Goal: Check status: Check status

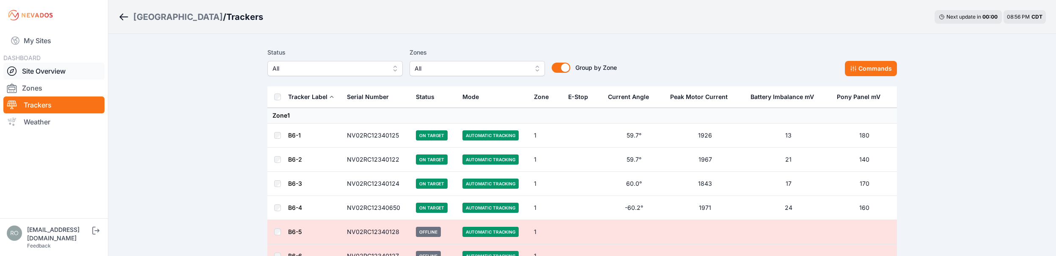
scroll to position [42, 0]
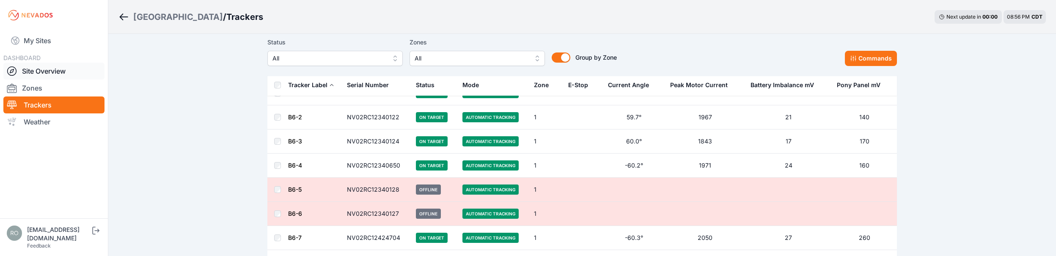
click at [11, 70] on icon at bounding box center [12, 71] width 4 height 4
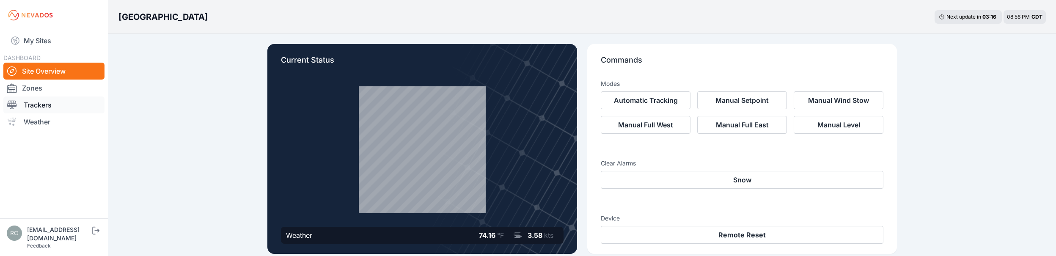
click at [22, 107] on div at bounding box center [15, 105] width 17 height 10
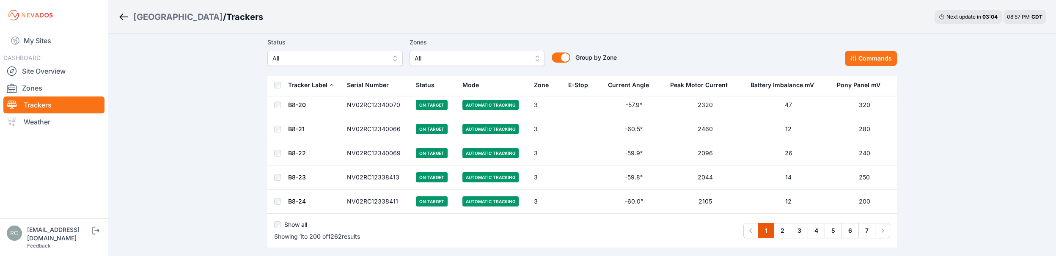
scroll to position [4817, 0]
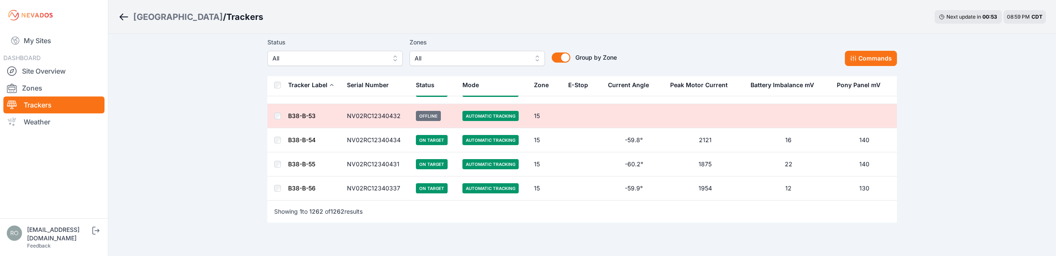
scroll to position [30593, 0]
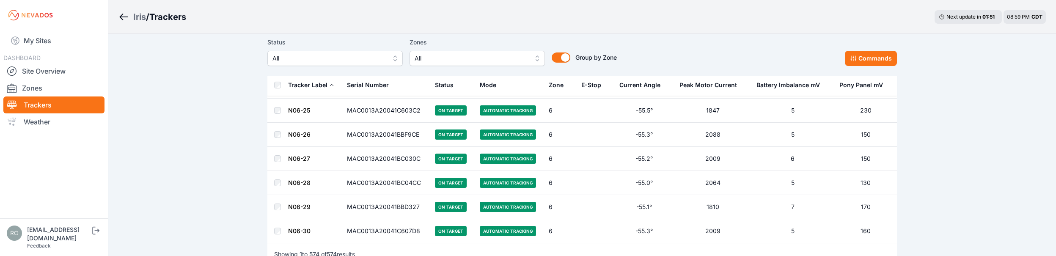
scroll to position [13614, 0]
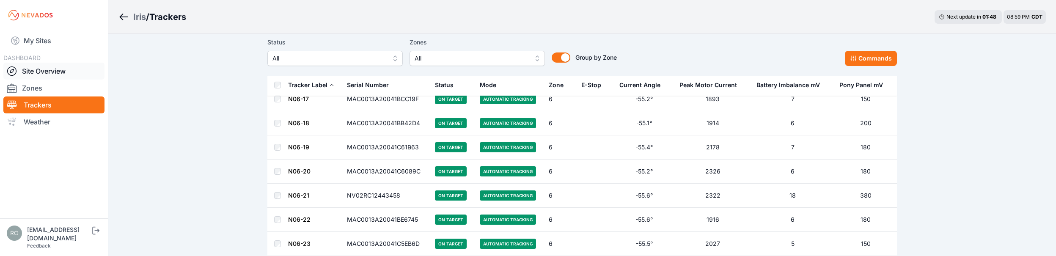
click at [10, 68] on icon at bounding box center [12, 71] width 10 height 10
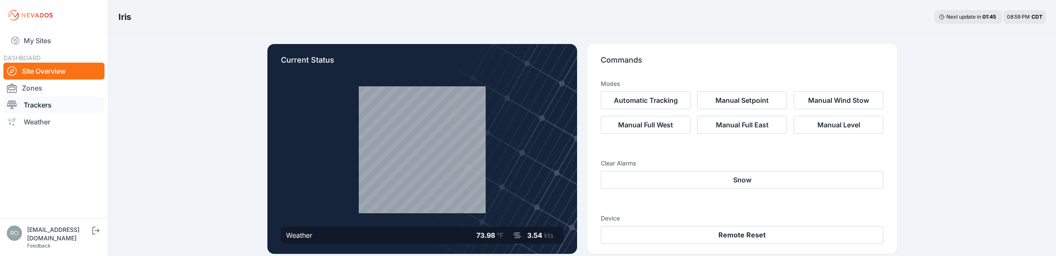
click at [13, 102] on icon at bounding box center [12, 105] width 10 height 10
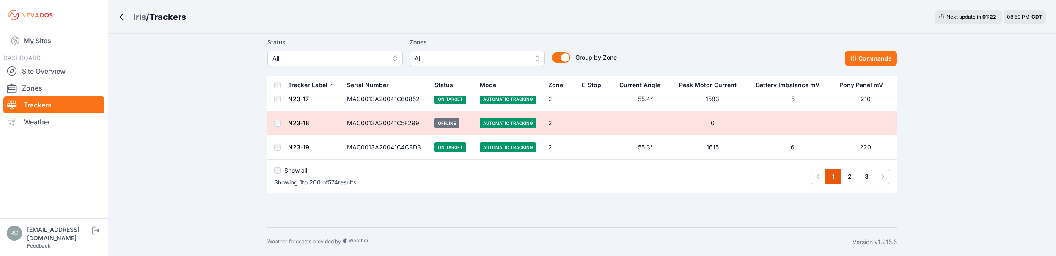
scroll to position [4801, 0]
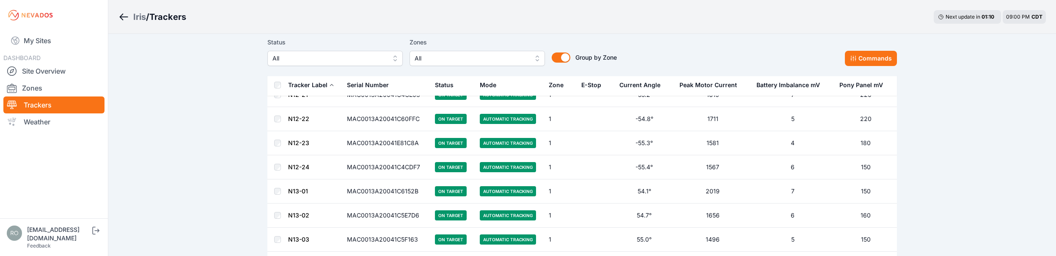
scroll to position [550, 0]
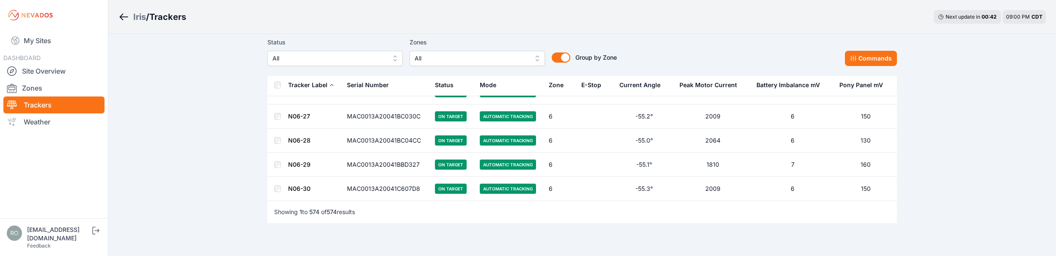
scroll to position [13868, 0]
